Goal: Transaction & Acquisition: Purchase product/service

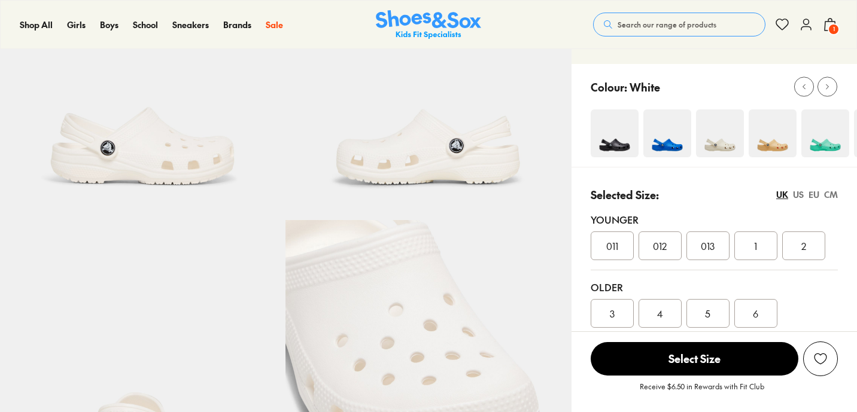
select select "*"
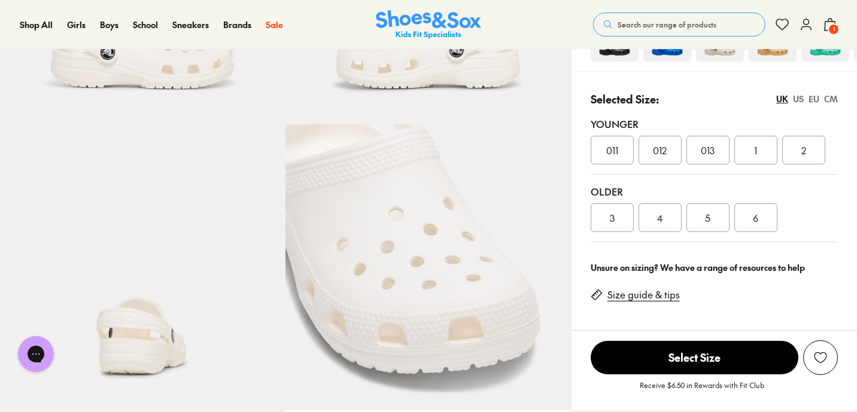
scroll to position [235, 0]
click at [758, 223] on span "6" at bounding box center [755, 217] width 5 height 14
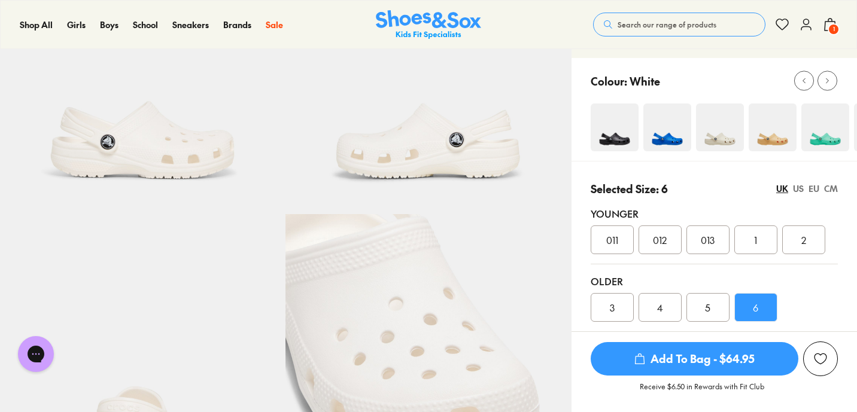
scroll to position [152, 0]
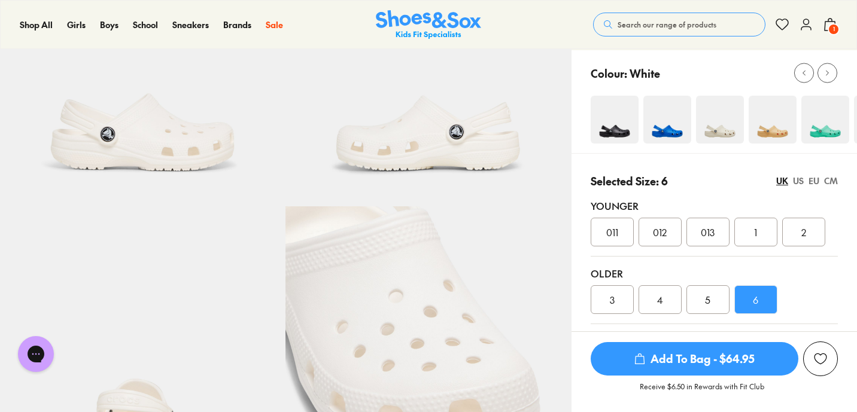
click at [703, 361] on span "Add To Bag - $64.95" at bounding box center [695, 359] width 208 height 34
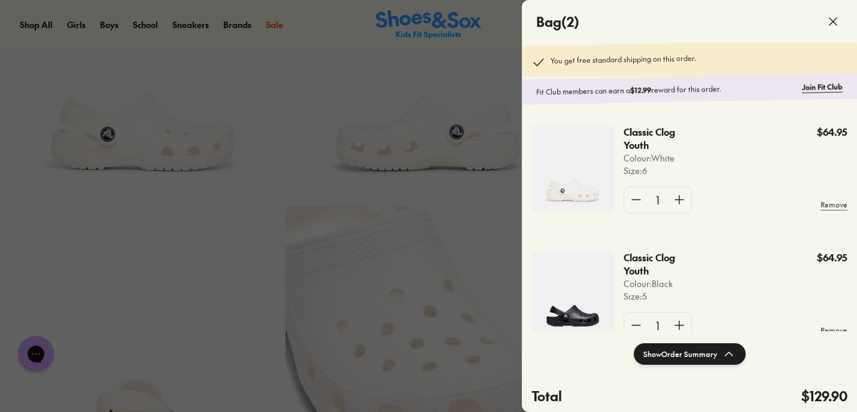
scroll to position [35, 0]
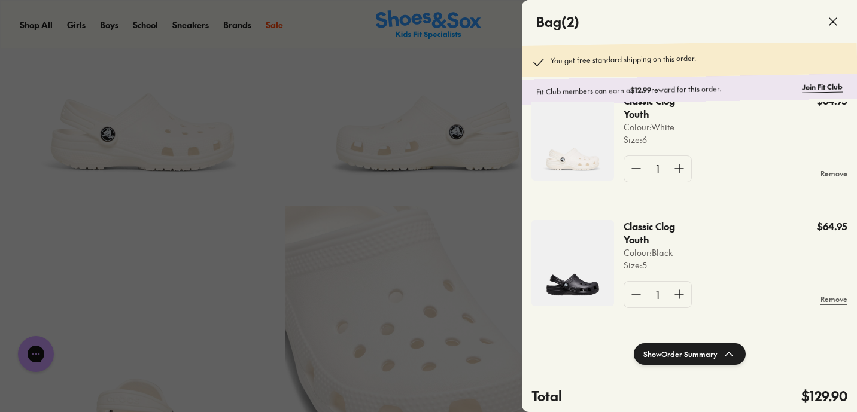
click at [652, 226] on p "Classic Clog Youth" at bounding box center [655, 233] width 63 height 26
click at [572, 275] on img at bounding box center [573, 263] width 83 height 86
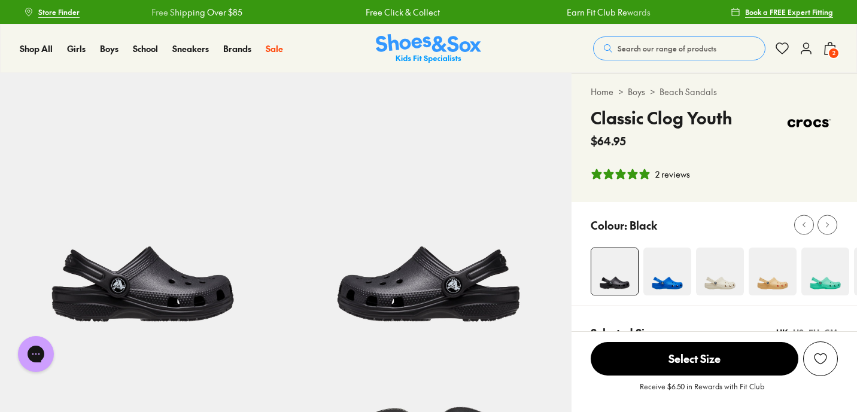
select select "*"
click at [828, 50] on span "2" at bounding box center [834, 53] width 12 height 12
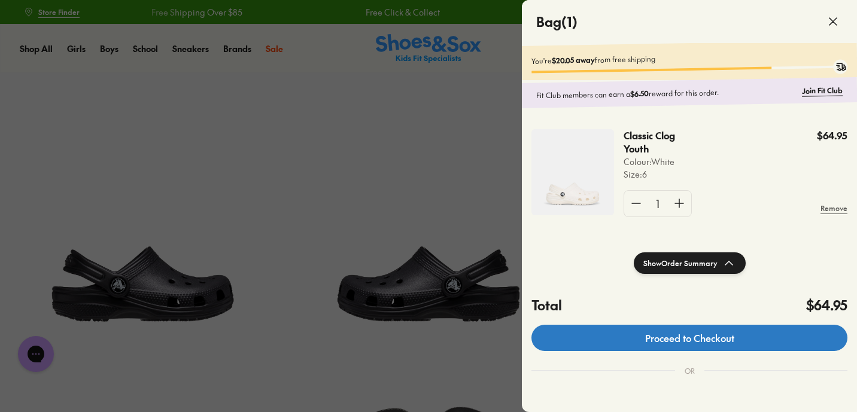
click at [681, 342] on link "Proceed to Checkout" at bounding box center [690, 338] width 316 height 26
